Goal: Find specific page/section: Find specific page/section

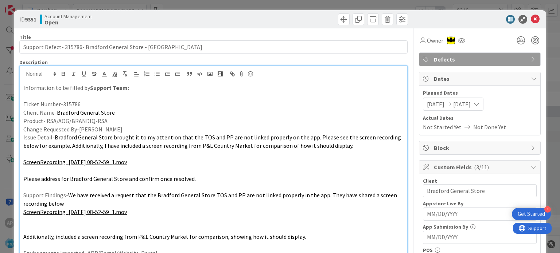
scroll to position [576, 10]
click at [530, 18] on icon at bounding box center [534, 19] width 9 height 9
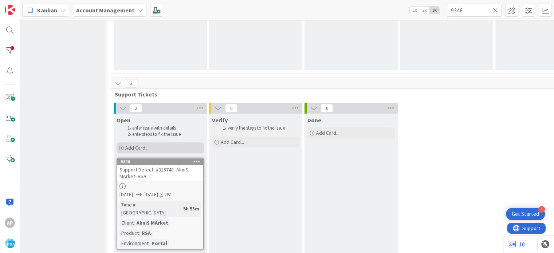
click at [137, 145] on span "Add Card..." at bounding box center [136, 148] width 23 height 7
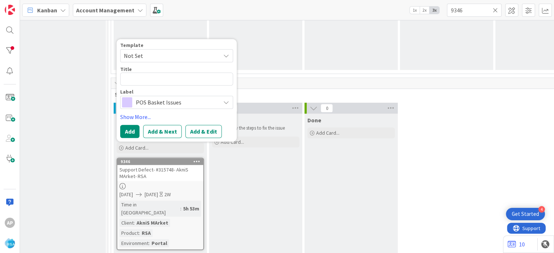
click at [255, 158] on div "Verify verify the steps to fix the issue Add Card..." at bounding box center [255, 236] width 93 height 244
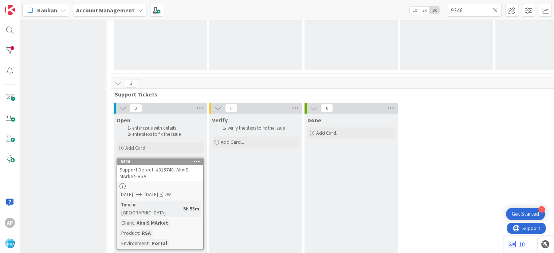
click at [494, 7] on icon at bounding box center [495, 10] width 5 height 7
click at [494, 7] on input "text" at bounding box center [474, 10] width 55 height 13
paste input "9351"
click at [479, 11] on input "9351" at bounding box center [474, 10] width 55 height 13
paste input "9351"
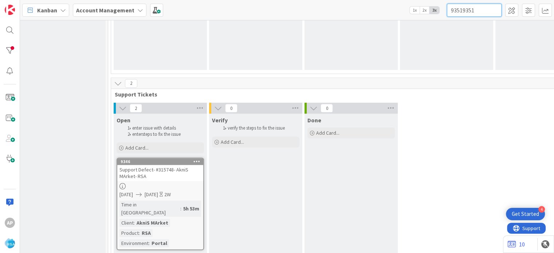
paste input "9351"
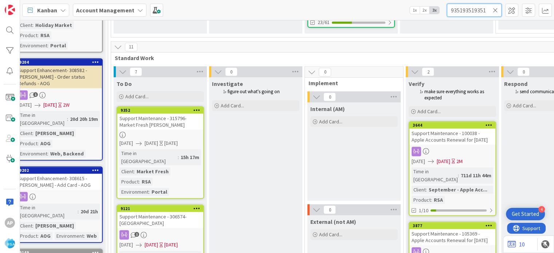
click at [466, 8] on input "935193519351" at bounding box center [474, 10] width 55 height 13
paste input "9351"
click at [466, 8] on input "9351993513519351" at bounding box center [474, 10] width 55 height 13
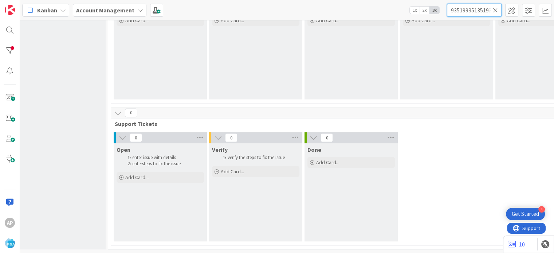
scroll to position [551, 10]
type input "9351993513519351"
click at [494, 9] on icon at bounding box center [495, 10] width 5 height 7
click at [494, 9] on input "text" at bounding box center [474, 10] width 55 height 13
click at [479, 13] on input "text" at bounding box center [474, 10] width 55 height 13
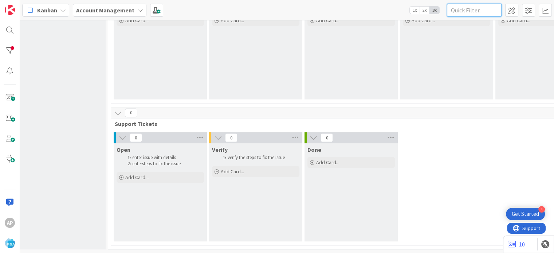
paste input "9351"
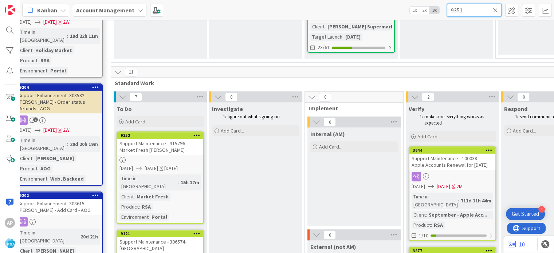
click at [474, 8] on input "9351" at bounding box center [474, 10] width 55 height 13
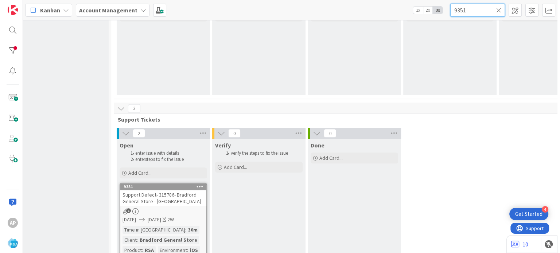
scroll to position [576, 10]
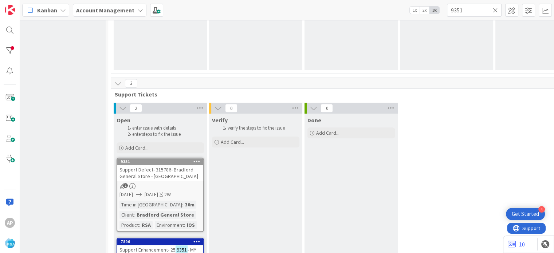
click at [148, 183] on div "1" at bounding box center [160, 186] width 86 height 6
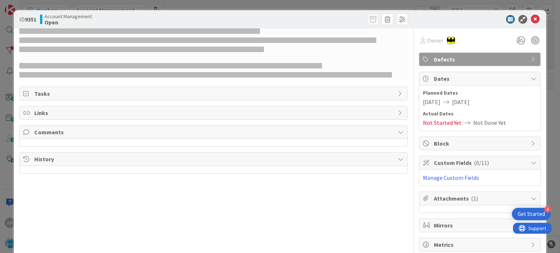
click at [148, 183] on div "Owner Defects Tasks Links Comments History" at bounding box center [213, 139] width 388 height 223
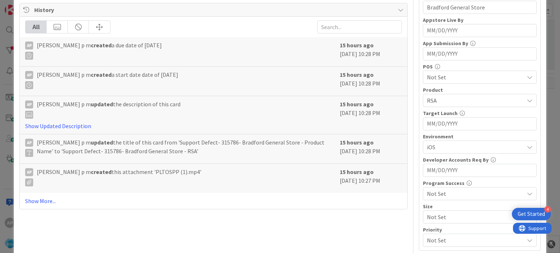
scroll to position [184, 0]
click at [40, 205] on link "Show More..." at bounding box center [213, 200] width 376 height 9
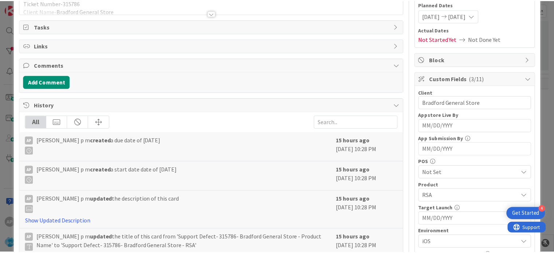
scroll to position [0, 0]
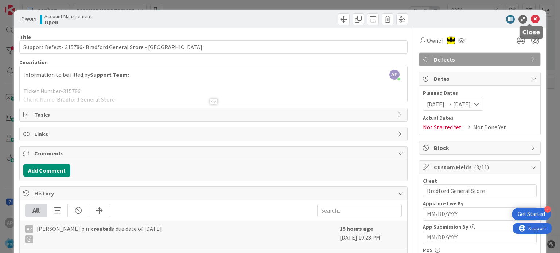
click at [530, 19] on icon at bounding box center [534, 19] width 9 height 9
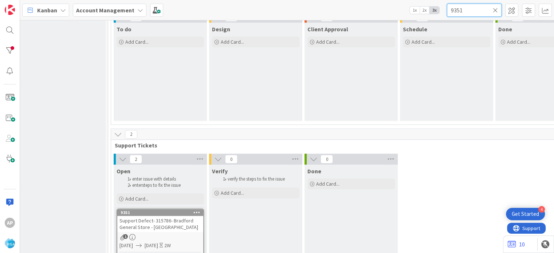
drag, startPoint x: 471, startPoint y: 11, endPoint x: 408, endPoint y: 5, distance: 63.7
click at [408, 5] on div "Kanban Account Management 1x 2x 3x 9351" at bounding box center [287, 10] width 534 height 20
paste input "46"
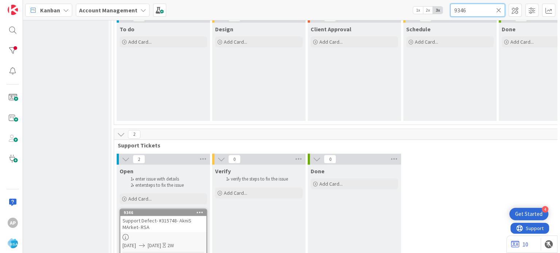
scroll to position [584, 10]
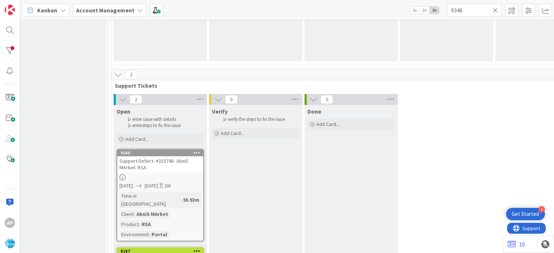
click at [137, 168] on span "Support Defect- #315748- AkniS MArket- RSA" at bounding box center [154, 164] width 69 height 13
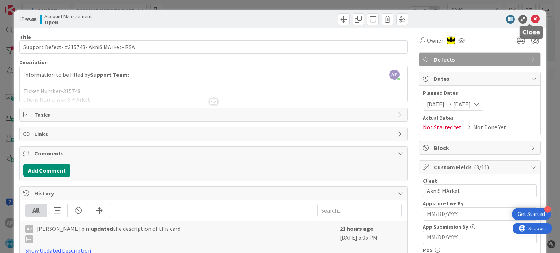
click at [530, 20] on icon at bounding box center [534, 19] width 9 height 9
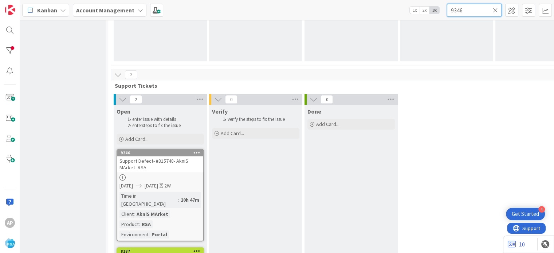
drag, startPoint x: 469, startPoint y: 13, endPoint x: 438, endPoint y: 12, distance: 31.3
click at [438, 12] on div "Kanban Account Management 1x 2x 3x 9346" at bounding box center [287, 10] width 534 height 20
paste input "2"
type input "9342"
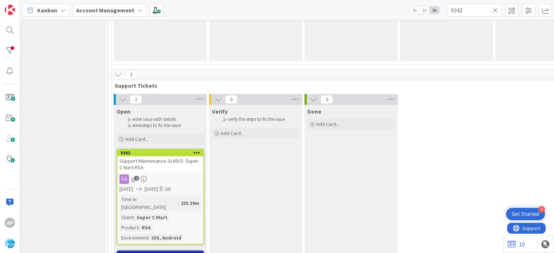
click at [149, 160] on span "Support Maintenance-314915- Super C Mart-RSA" at bounding box center [159, 164] width 79 height 13
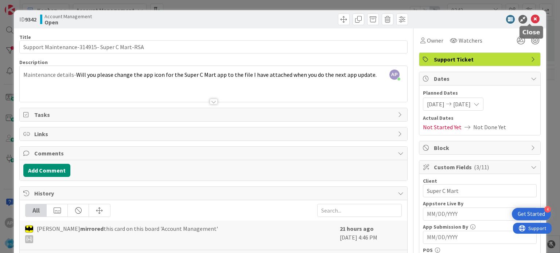
click at [530, 20] on icon at bounding box center [534, 19] width 9 height 9
